Goal: Check status: Check status

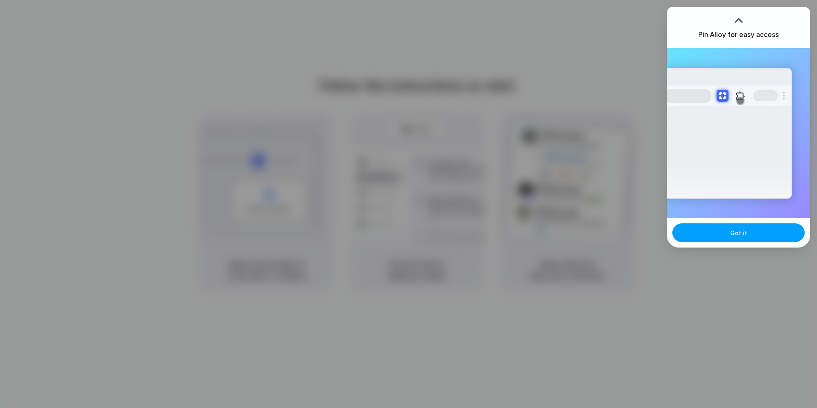
click at [769, 232] on button "Got it" at bounding box center [738, 232] width 132 height 19
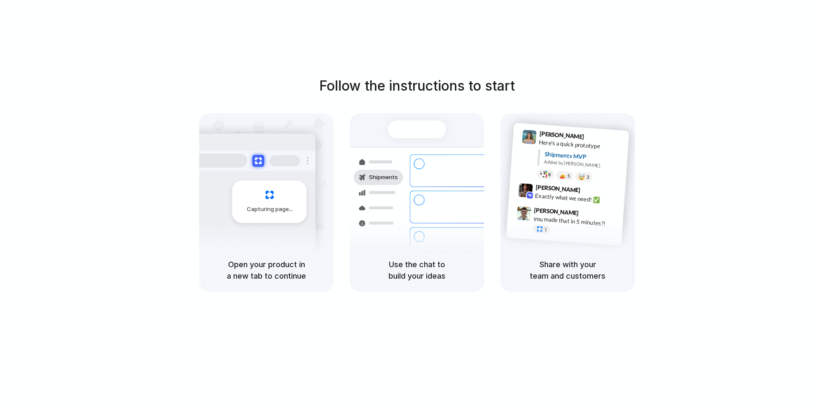
click at [471, 117] on div "Shipments Container from [GEOGRAPHIC_DATA] 40ft • ETA [DATE] • In transit Expre…" at bounding box center [417, 180] width 134 height 135
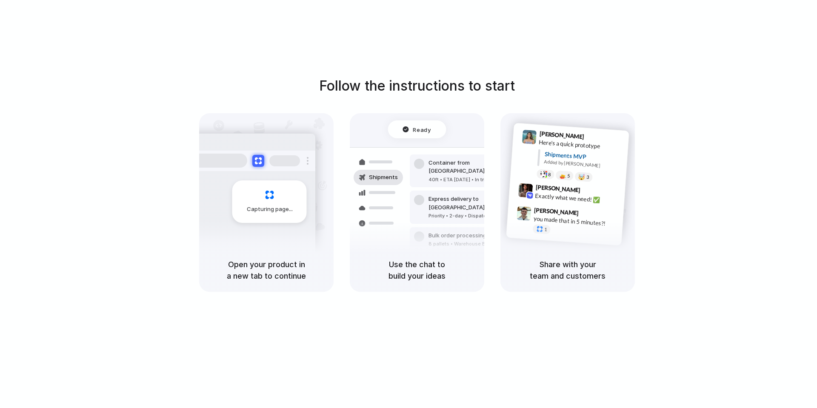
click at [409, 204] on div at bounding box center [409, 204] width 0 height 0
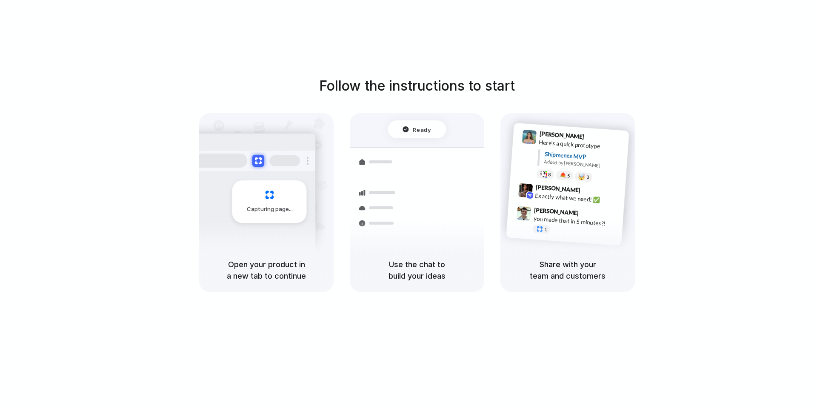
click at [409, 204] on div at bounding box center [409, 204] width 0 height 0
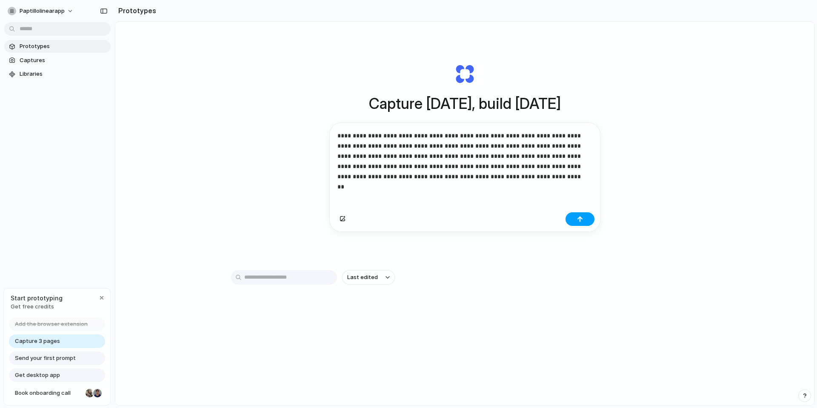
click at [579, 222] on div "button" at bounding box center [580, 219] width 6 height 6
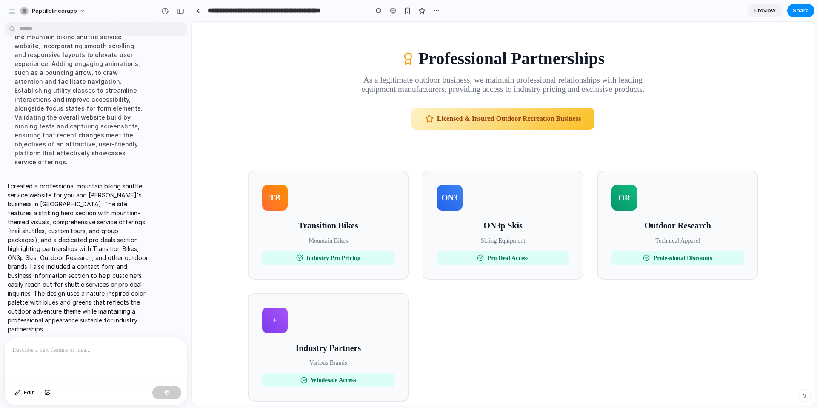
scroll to position [494, 0]
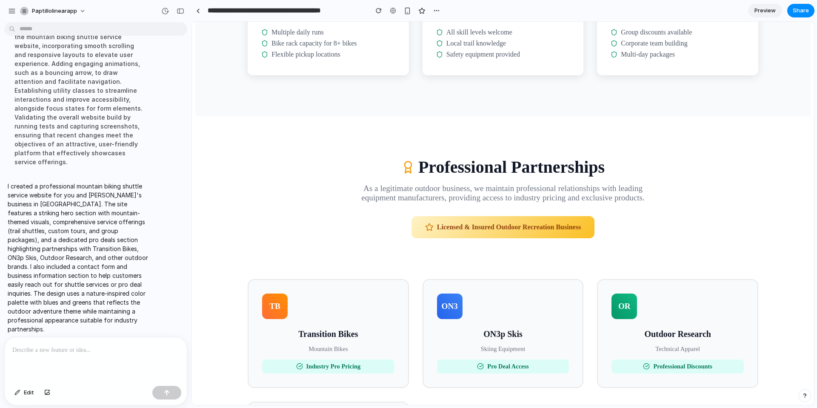
click at [85, 345] on p at bounding box center [95, 350] width 167 height 10
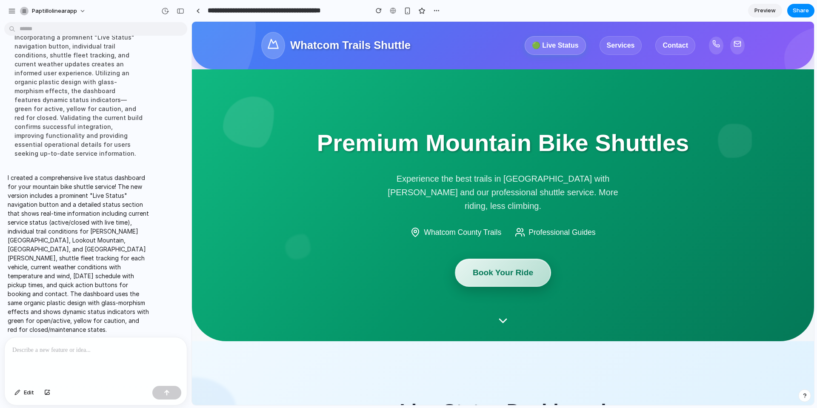
scroll to position [0, 0]
